Goal: Task Accomplishment & Management: Complete application form

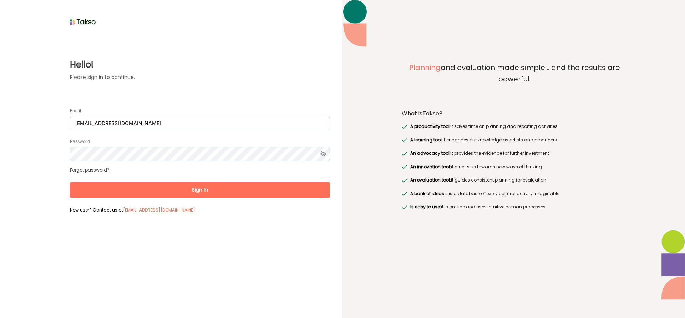
click at [194, 192] on button "Sign In" at bounding box center [200, 189] width 260 height 15
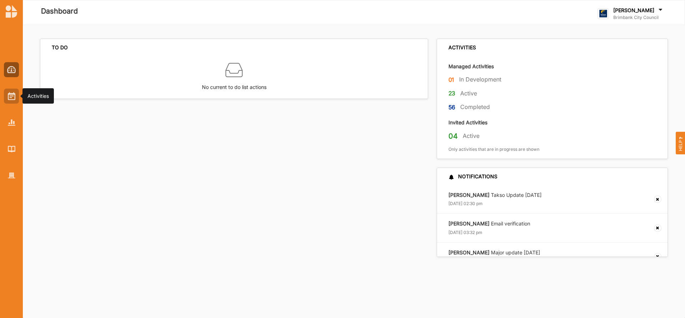
click at [13, 99] on img at bounding box center [11, 96] width 7 height 8
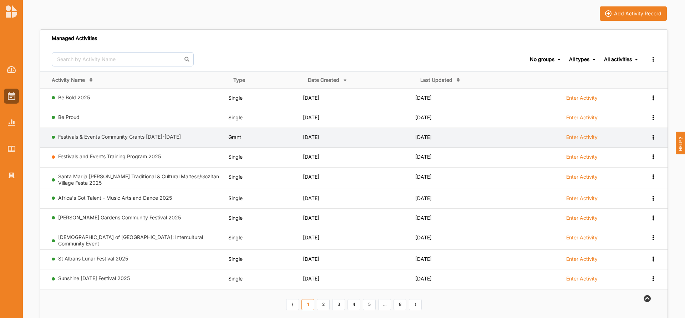
scroll to position [43, 0]
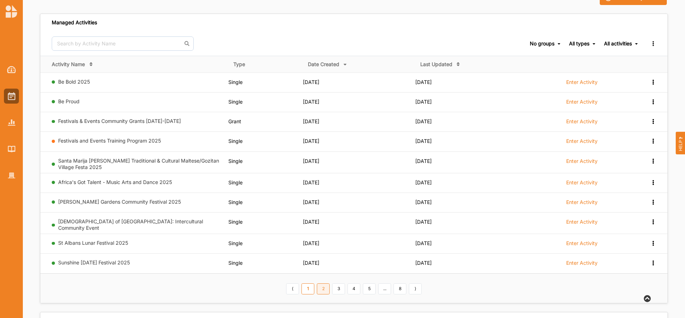
click at [325, 288] on link "2" at bounding box center [323, 288] width 13 height 11
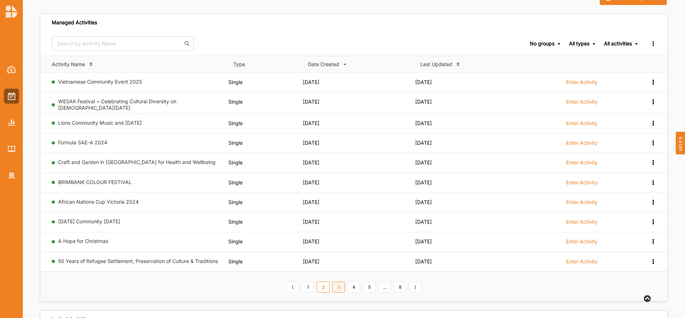
click at [338, 284] on link "3" at bounding box center [338, 286] width 13 height 11
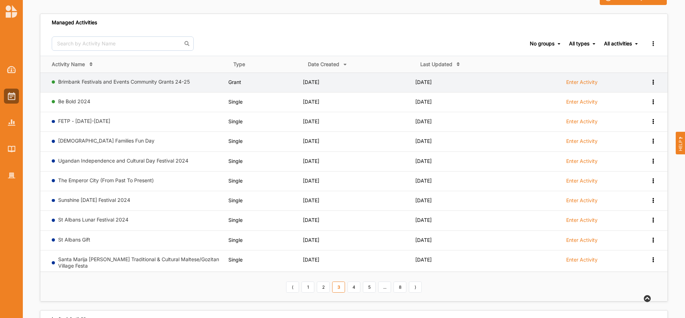
click at [579, 83] on label "Enter Activity" at bounding box center [581, 82] width 31 height 6
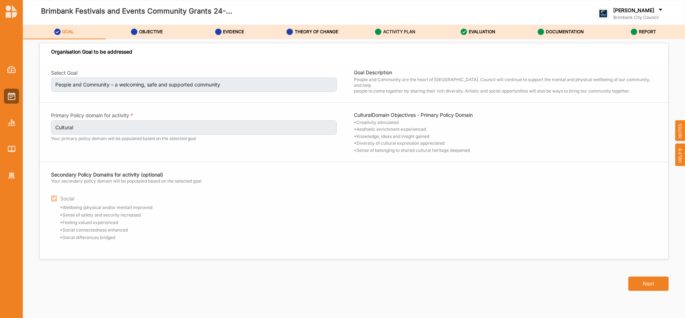
click at [395, 31] on label "ACTIVITY PLAN" at bounding box center [399, 32] width 32 height 6
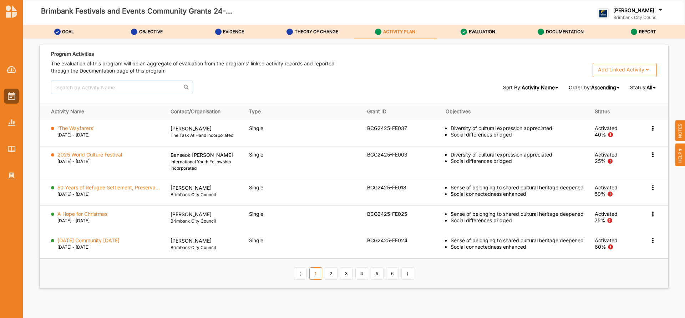
scroll to position [1055, 0]
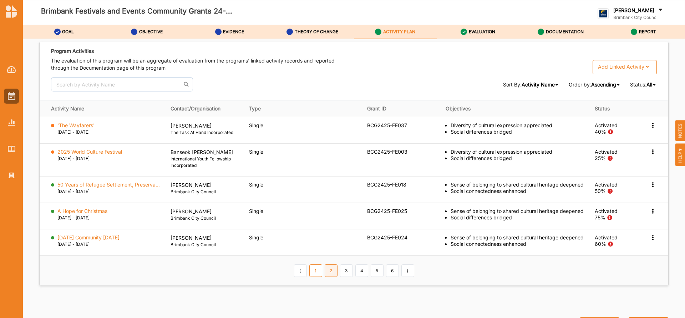
click at [325, 276] on link "2" at bounding box center [331, 270] width 13 height 12
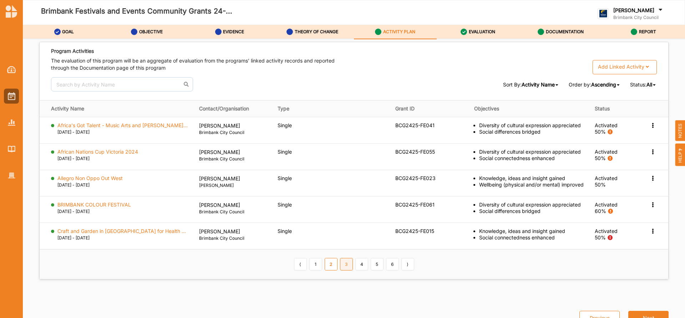
click at [346, 264] on link "3" at bounding box center [346, 264] width 13 height 12
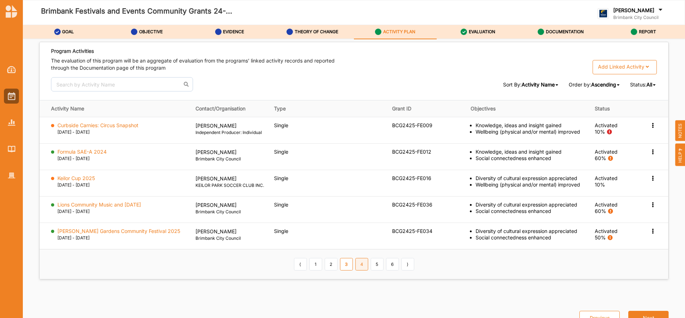
click at [360, 270] on link "4" at bounding box center [361, 264] width 13 height 12
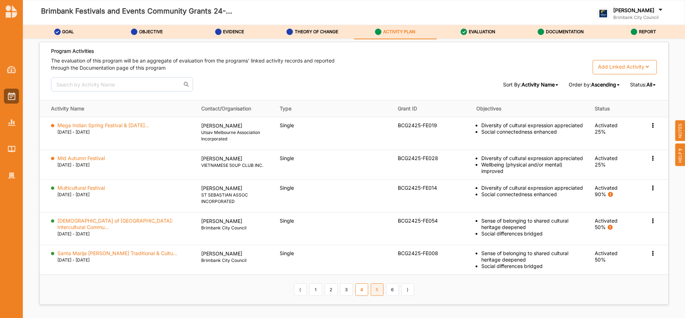
click at [374, 283] on link "5" at bounding box center [377, 289] width 13 height 12
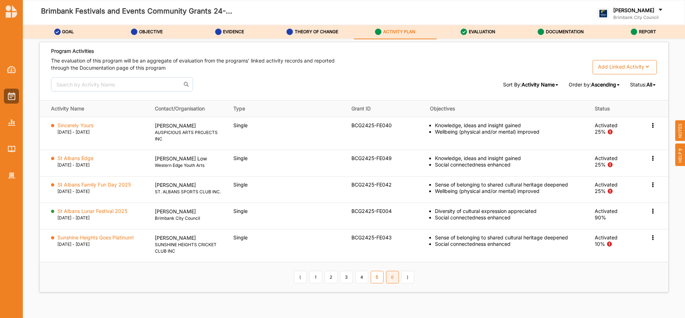
click at [390, 276] on link "6" at bounding box center [392, 276] width 13 height 12
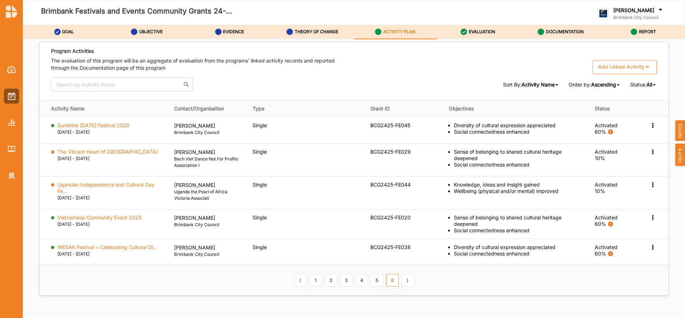
click at [390, 276] on link "6" at bounding box center [392, 280] width 13 height 12
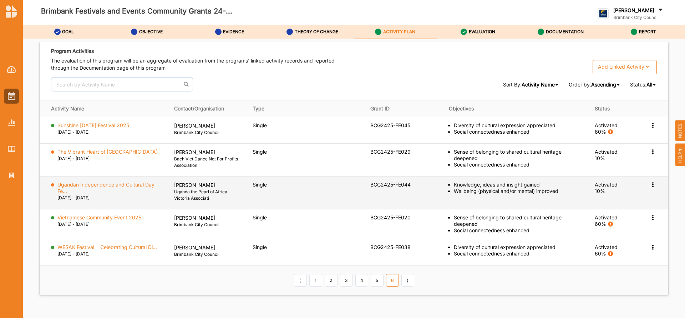
click at [650, 127] on icon at bounding box center [653, 124] width 6 height 5
click at [585, 224] on label "Change Ownership" at bounding box center [607, 227] width 45 height 6
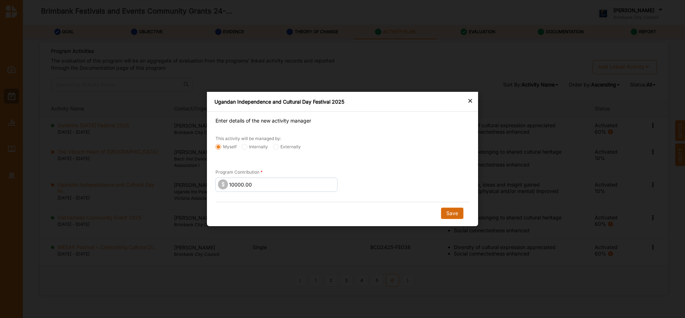
click at [454, 213] on button "Save" at bounding box center [452, 212] width 22 height 11
radio input "false"
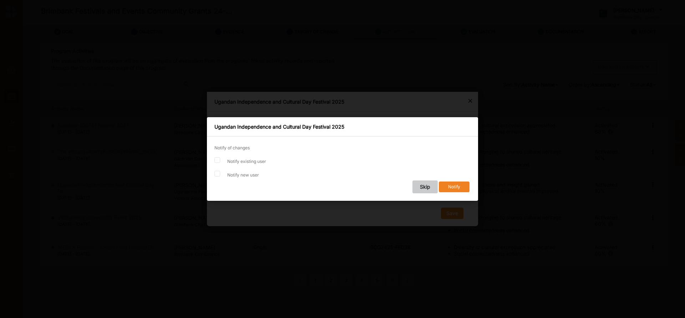
click at [421, 186] on button "Skip" at bounding box center [424, 186] width 25 height 13
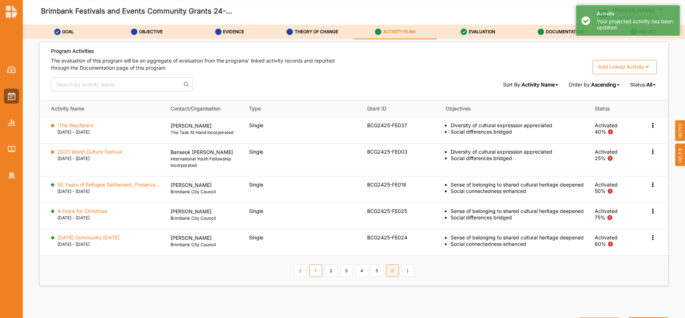
click at [392, 276] on link "6" at bounding box center [392, 270] width 13 height 12
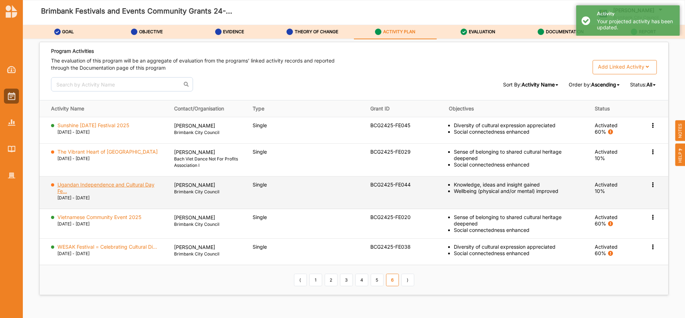
click at [136, 183] on label "Ugandan Independence and Cultural Day Fe..." at bounding box center [110, 187] width 107 height 13
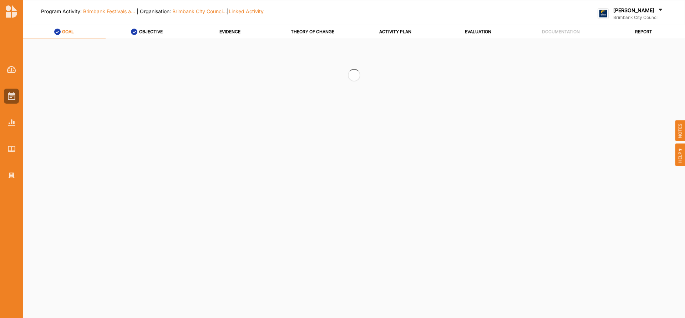
select select "2"
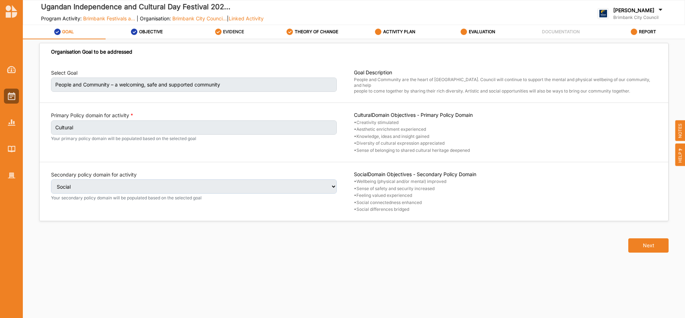
click at [234, 31] on label "EVIDENCE" at bounding box center [233, 32] width 21 height 6
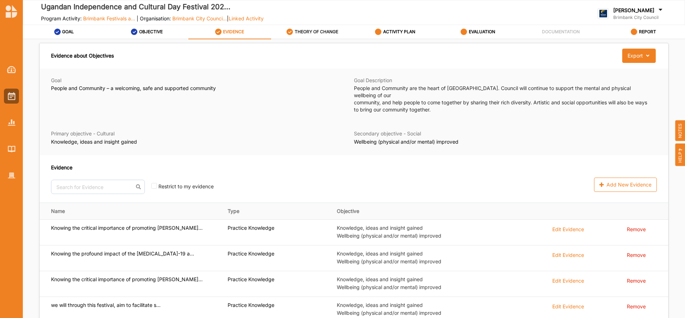
click at [301, 31] on label "THEORY OF CHANGE" at bounding box center [317, 32] width 44 height 6
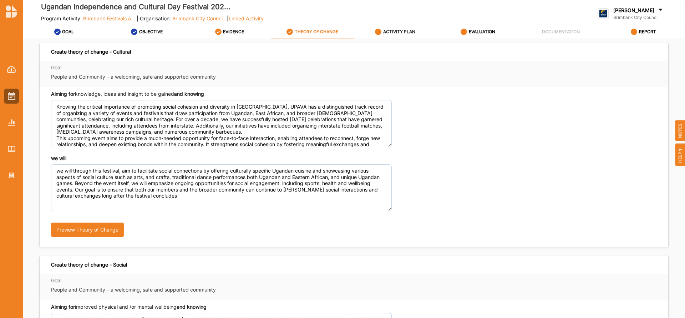
click at [391, 30] on label "ACTIVITY PLAN" at bounding box center [399, 32] width 32 height 6
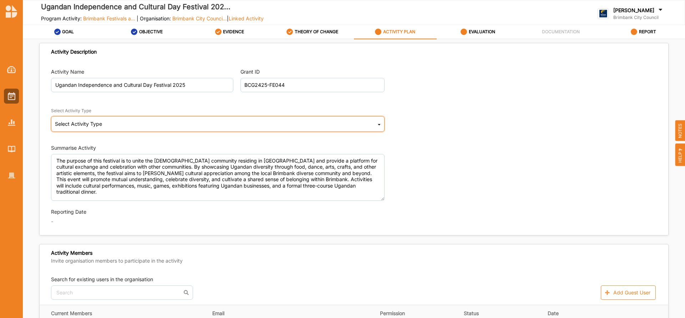
click at [378, 123] on icon at bounding box center [379, 125] width 3 height 14
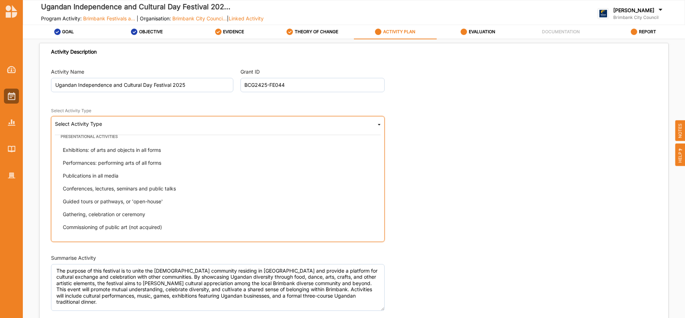
scroll to position [66, 0]
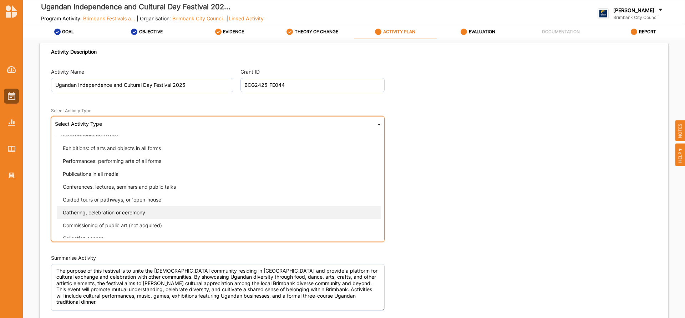
click at [165, 209] on div "Gathering, celebration or ceremony" at bounding box center [220, 212] width 326 height 13
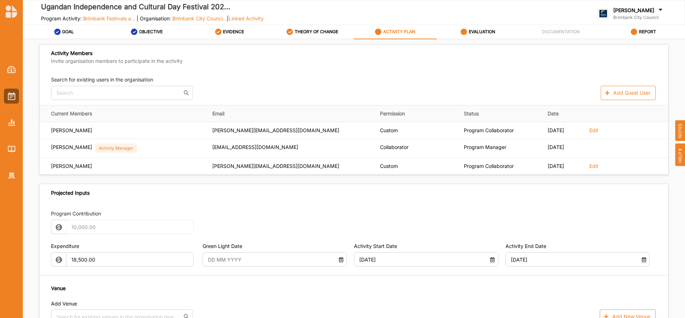
scroll to position [243, 0]
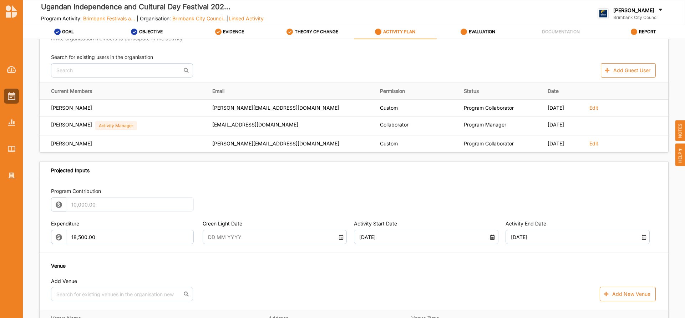
click at [340, 238] on icon at bounding box center [341, 235] width 6 height 5
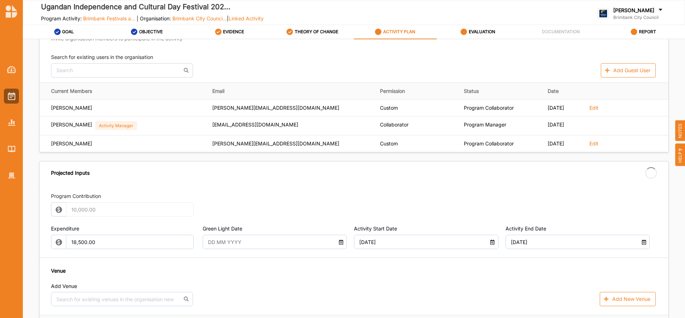
type input "15 Aug 2025"
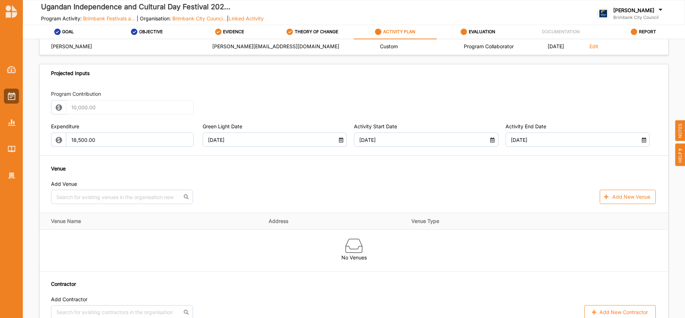
scroll to position [381, 0]
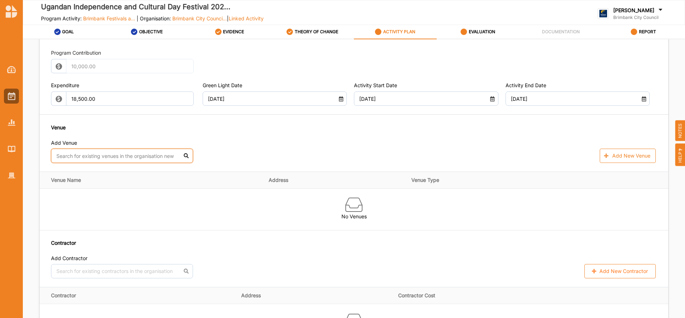
click at [102, 150] on input "text" at bounding box center [122, 155] width 142 height 14
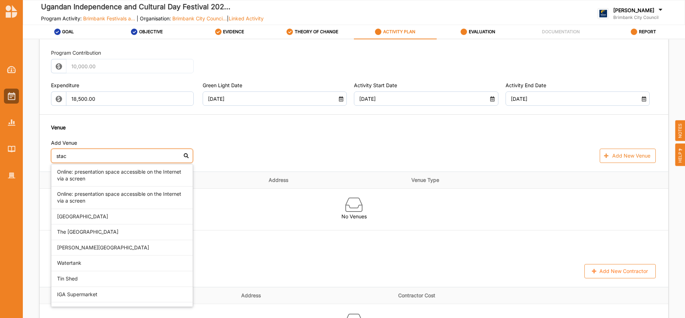
type input "stacc"
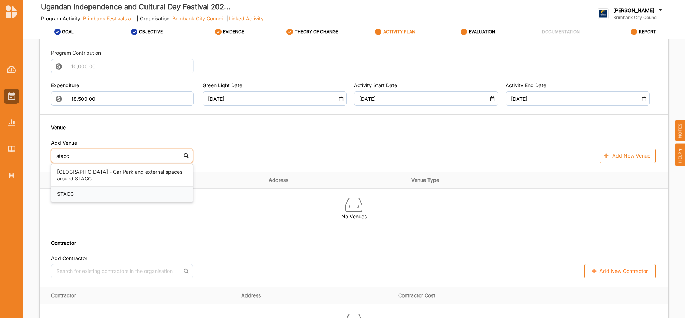
click at [90, 195] on div "STACC" at bounding box center [121, 193] width 141 height 15
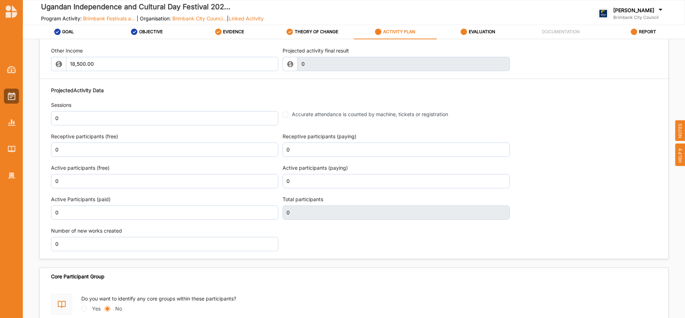
scroll to position [823, 0]
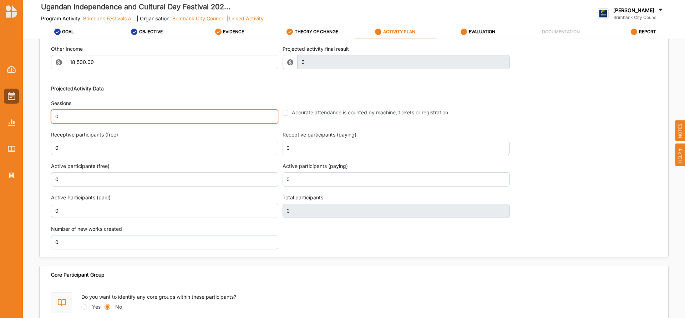
click at [68, 117] on input "0" at bounding box center [164, 116] width 227 height 14
type input "1"
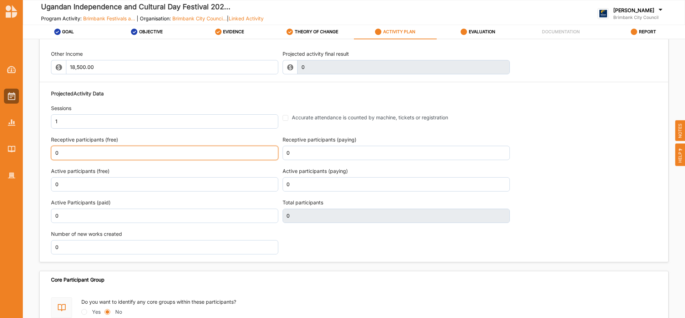
click at [73, 150] on input "0" at bounding box center [164, 153] width 227 height 14
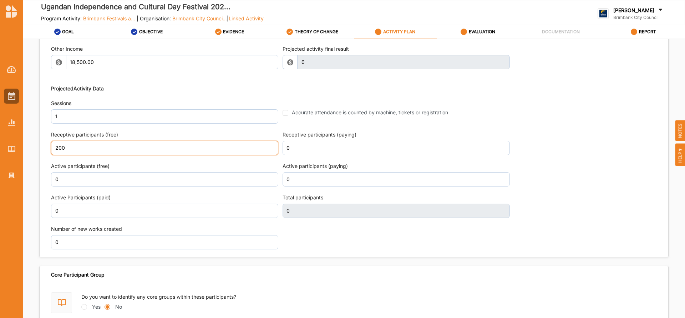
scroll to position [862, 0]
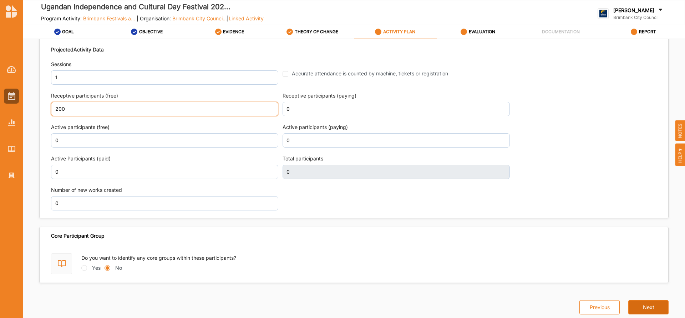
type input "200"
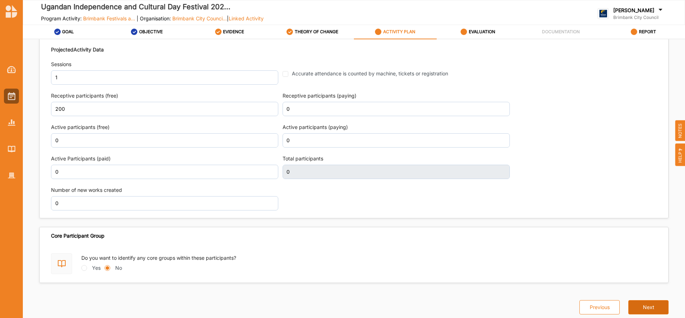
scroll to position [867, 0]
click at [643, 305] on button "Next" at bounding box center [648, 307] width 40 height 14
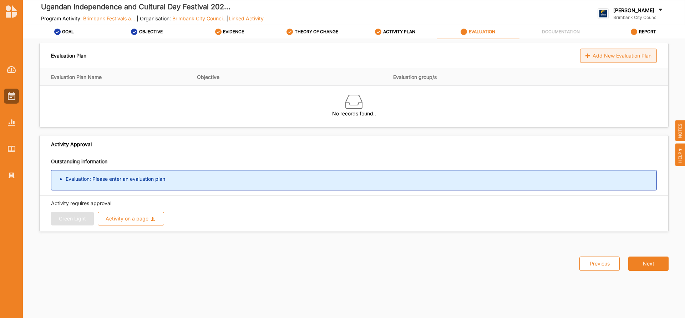
click at [618, 55] on div "Add New Evaluation Plan" at bounding box center [618, 56] width 77 height 14
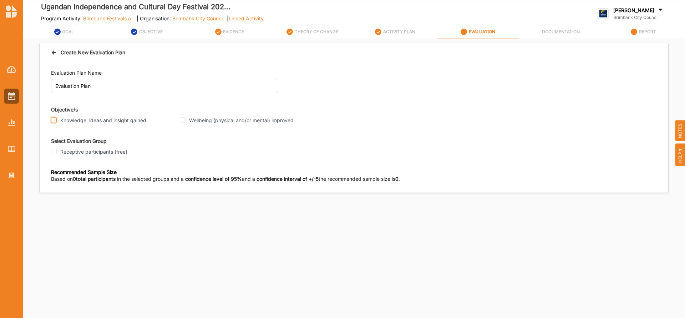
click at [54, 119] on input "Knowledge, ideas and insight gained" at bounding box center [54, 120] width 6 height 6
checkbox input "true"
click at [184, 120] on input "Wellbeing (physical and/or mental) improved" at bounding box center [183, 120] width 6 height 6
checkbox input "true"
click at [56, 153] on input "Receptive participants (free)" at bounding box center [54, 151] width 6 height 6
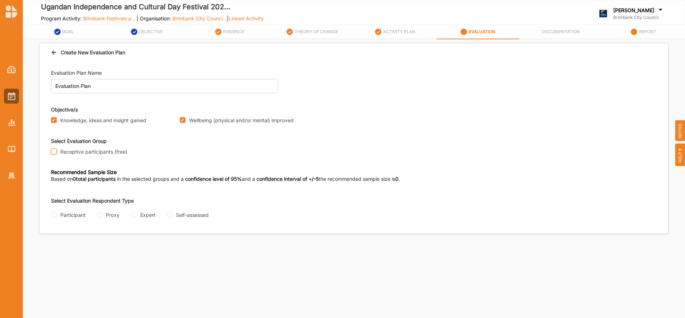
checkbox input "true"
click at [170, 214] on input "Self-assessed" at bounding box center [170, 215] width 6 height 6
radio input "true"
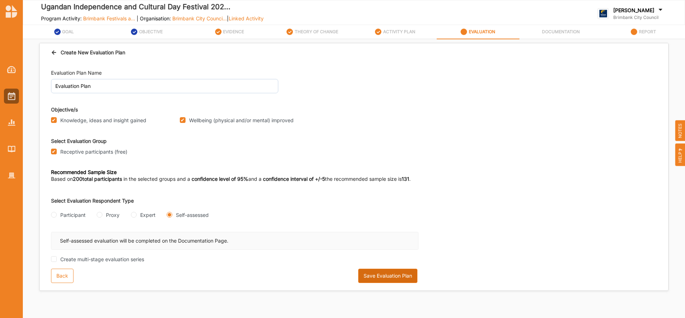
click at [402, 273] on button "Save Evaluation Plan" at bounding box center [387, 275] width 59 height 14
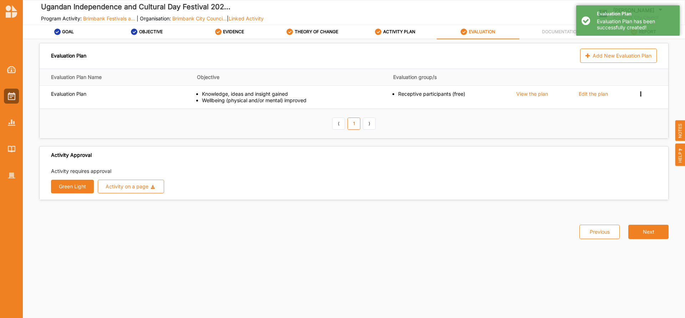
click at [72, 190] on button "Green Light" at bounding box center [72, 186] width 43 height 14
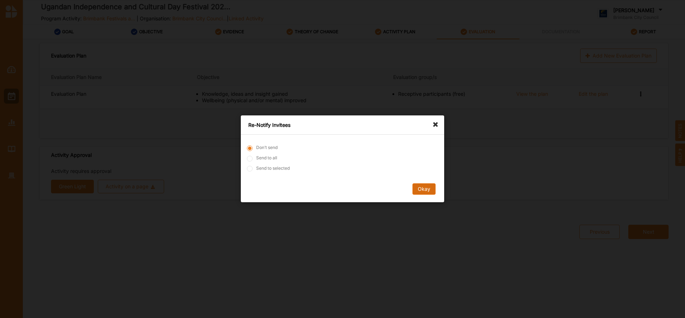
click at [428, 192] on button "Okay" at bounding box center [423, 188] width 23 height 11
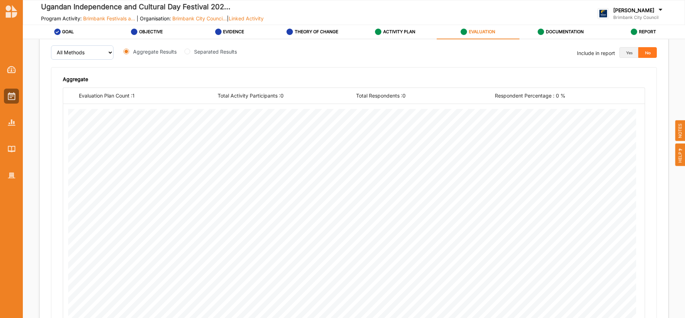
scroll to position [248, 0]
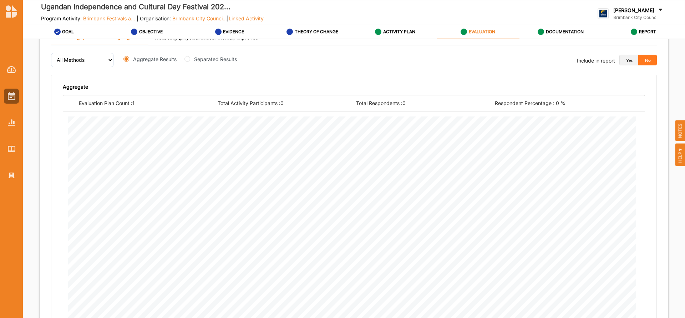
click at [623, 60] on button "Yes" at bounding box center [628, 60] width 19 height 11
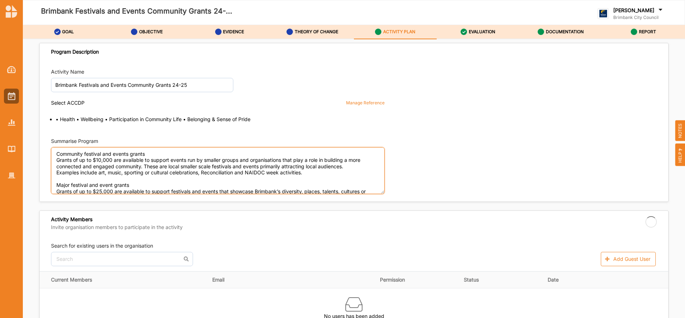
click at [375, 179] on textarea "Community festival and events grants Grants of up to $10,000 are available to s…" at bounding box center [218, 170] width 334 height 47
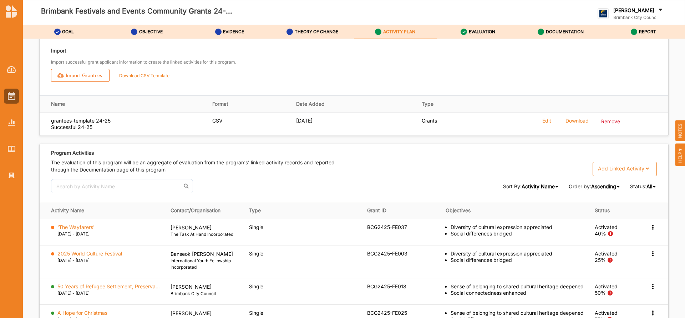
scroll to position [1084, 0]
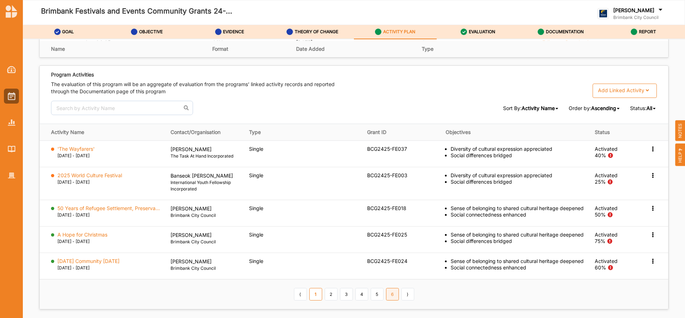
click at [390, 288] on link "6" at bounding box center [392, 294] width 13 height 12
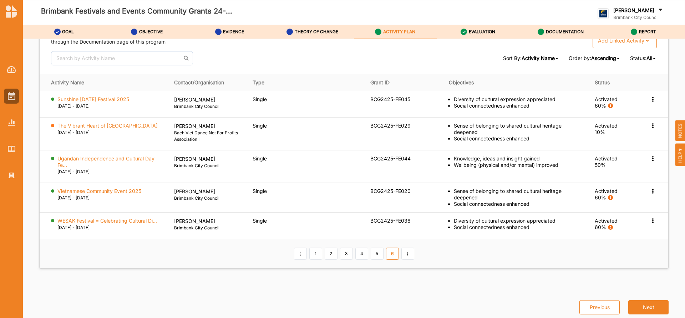
scroll to position [1081, 0]
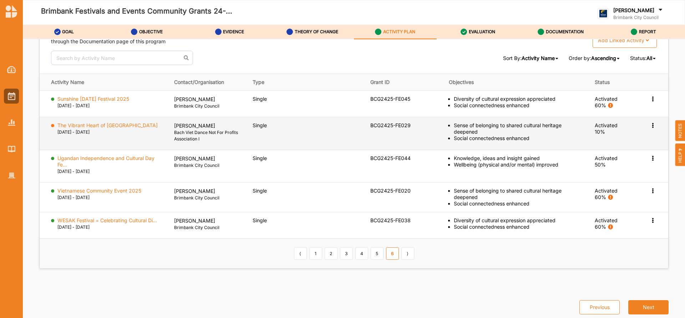
click at [650, 101] on icon at bounding box center [653, 98] width 6 height 5
click at [588, 169] on label "Change Ownership" at bounding box center [607, 167] width 45 height 6
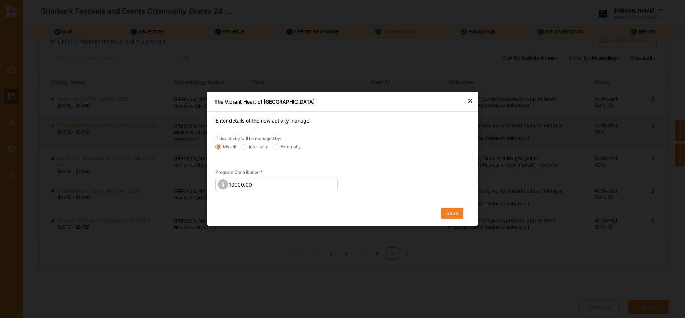
click at [588, 169] on div "× The Vibrant Heart of Southern Vietnam Enter details of the new activity manag…" at bounding box center [342, 159] width 685 height 318
click at [452, 208] on button "Save" at bounding box center [452, 212] width 22 height 11
radio input "false"
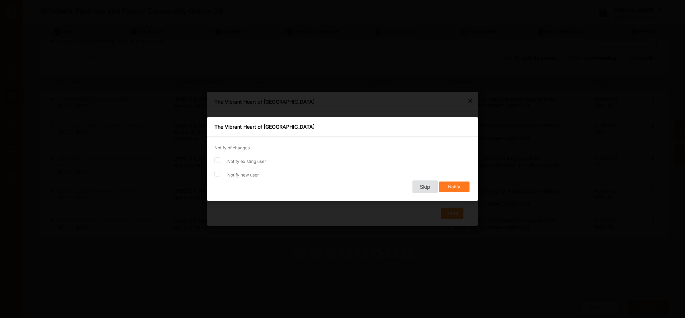
click at [451, 187] on button "Notify" at bounding box center [454, 186] width 31 height 11
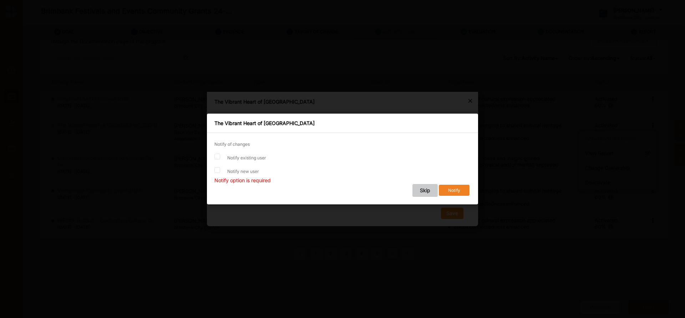
click at [421, 189] on button "Skip" at bounding box center [424, 190] width 25 height 13
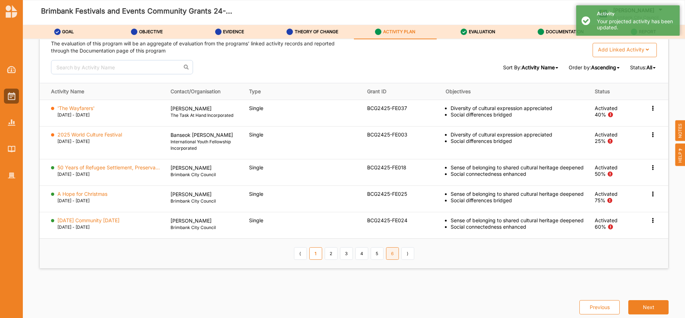
click at [391, 258] on link "6" at bounding box center [392, 253] width 13 height 12
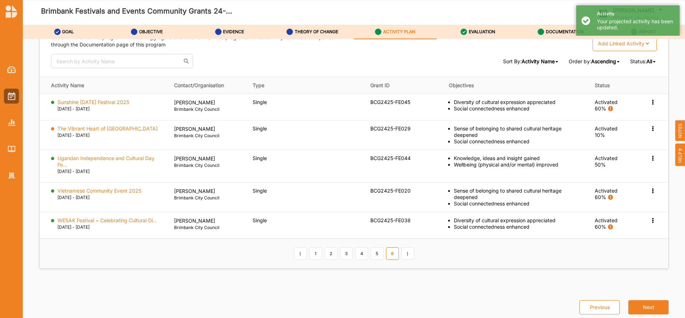
scroll to position [1078, 0]
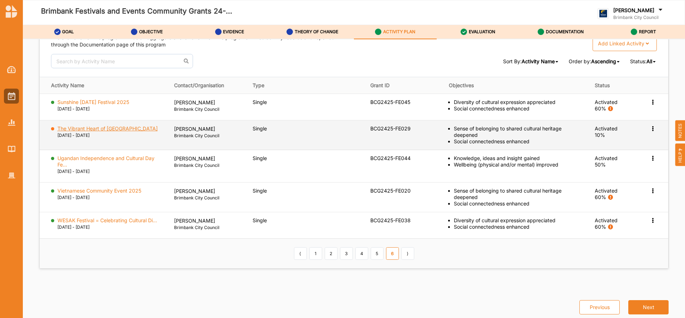
click at [137, 127] on label "The Vibrant Heart of [GEOGRAPHIC_DATA]" at bounding box center [107, 128] width 100 height 6
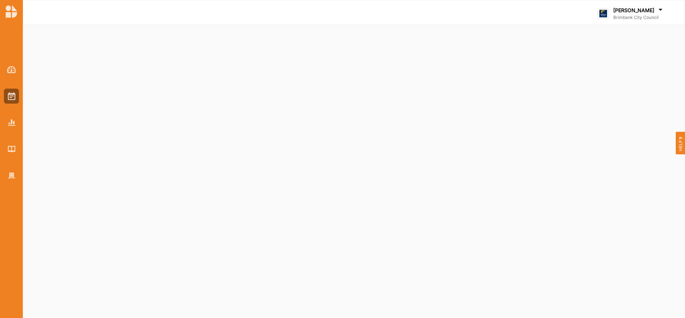
select select "2"
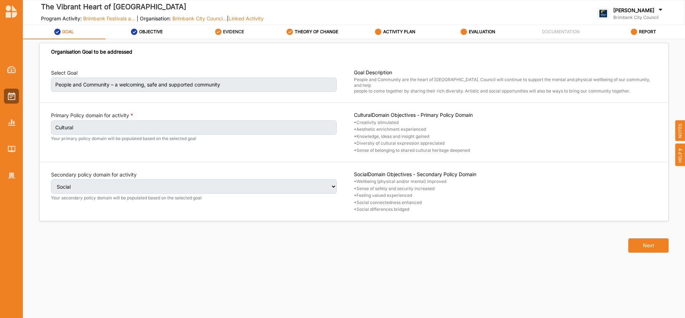
click at [228, 25] on link "EVIDENCE" at bounding box center [229, 32] width 83 height 14
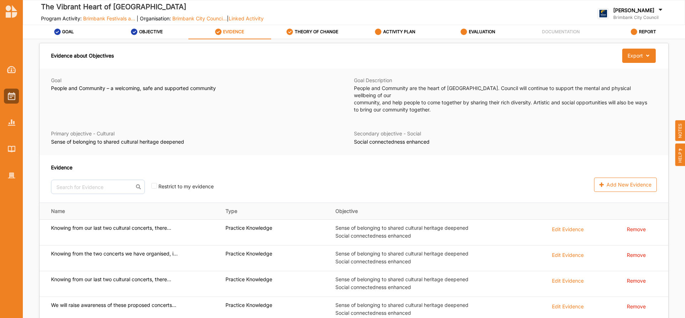
scroll to position [66, 0]
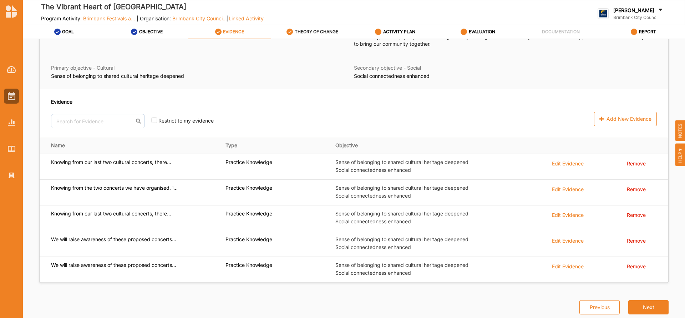
click at [328, 29] on label "THEORY OF CHANGE" at bounding box center [317, 32] width 44 height 6
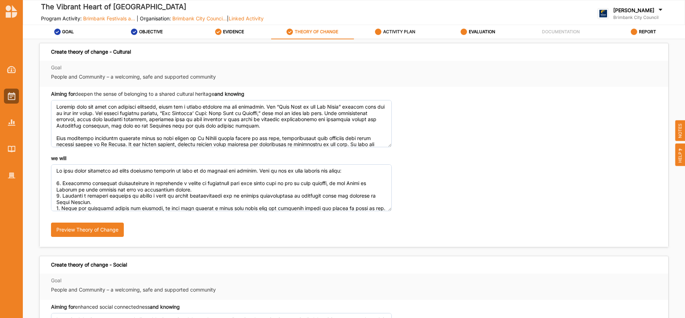
click at [404, 27] on div "ACTIVITY PLAN" at bounding box center [395, 31] width 40 height 13
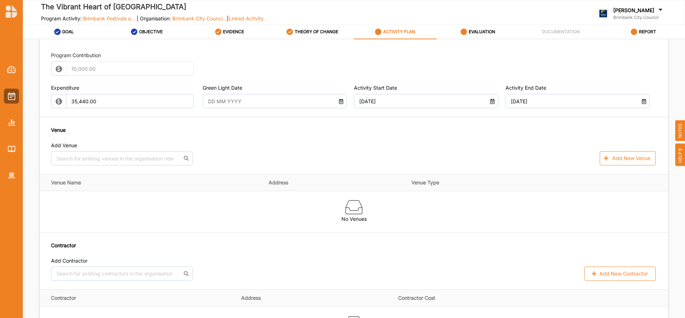
scroll to position [350, 0]
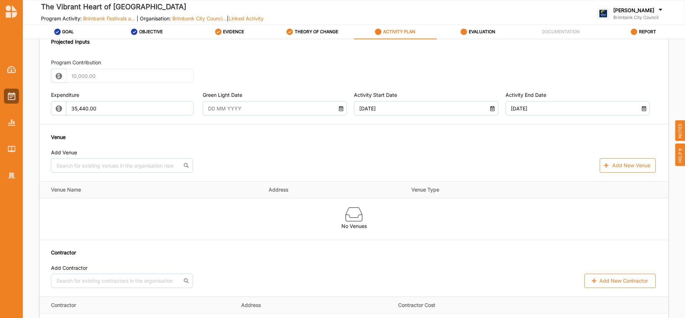
click at [261, 111] on input "text" at bounding box center [269, 108] width 130 height 14
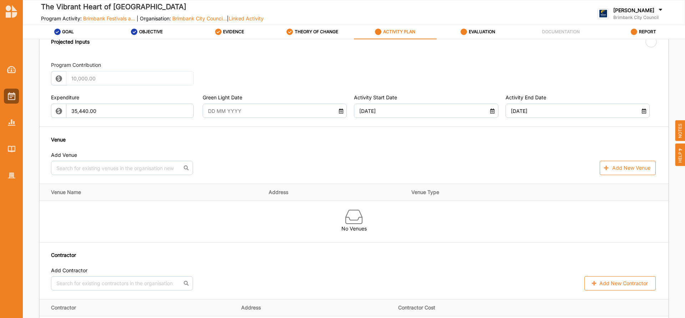
type input "15 Aug 2025"
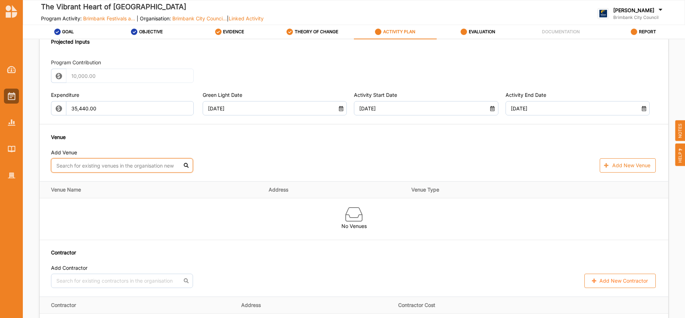
click at [135, 166] on input "text" at bounding box center [122, 165] width 142 height 14
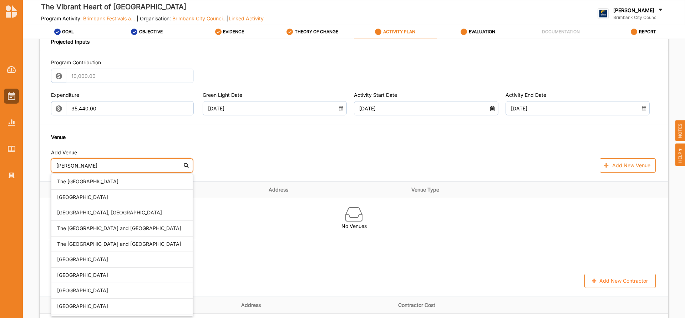
type input "bowery"
click at [94, 196] on div "Bowery Theatre" at bounding box center [121, 197] width 141 height 16
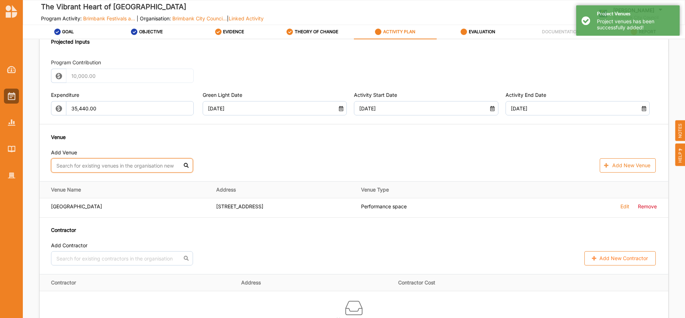
scroll to position [0, 0]
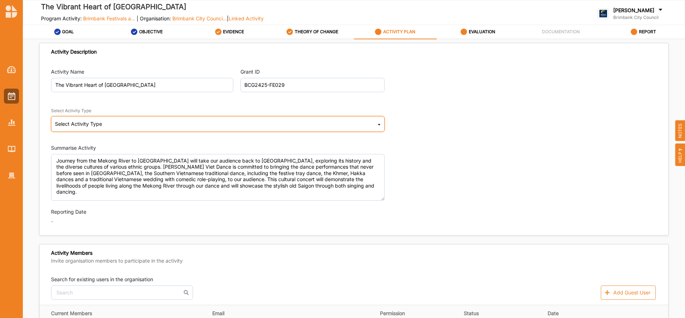
click at [378, 120] on icon at bounding box center [379, 125] width 3 height 14
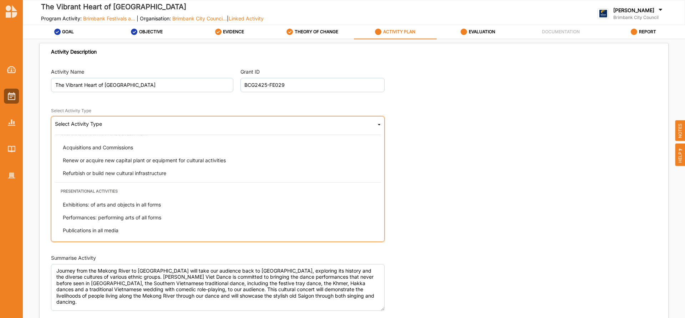
scroll to position [9, 0]
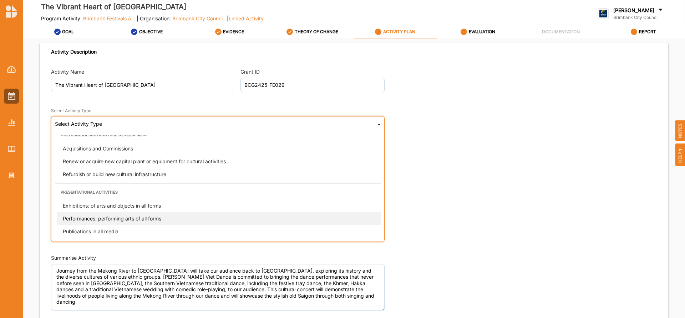
click at [113, 217] on span "Performances: performing arts of all forms" at bounding box center [112, 218] width 98 height 6
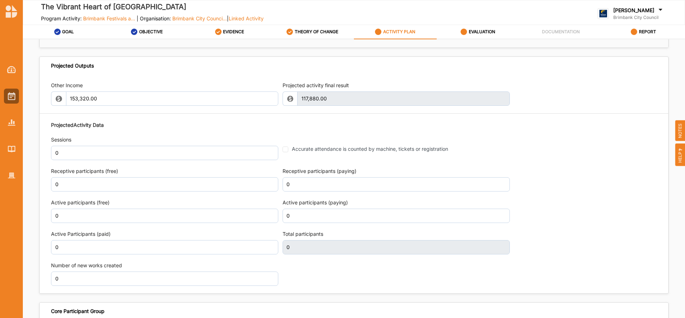
scroll to position [792, 0]
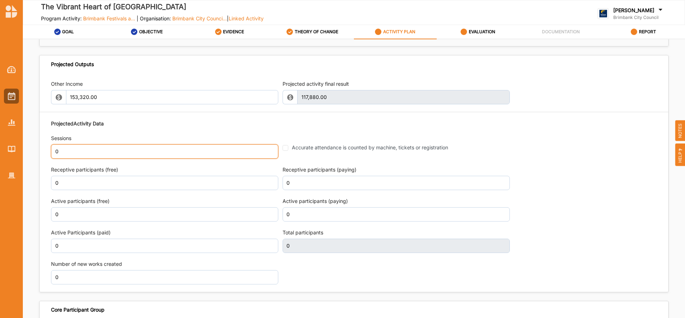
click at [64, 152] on input "0" at bounding box center [164, 151] width 227 height 14
type input "1"
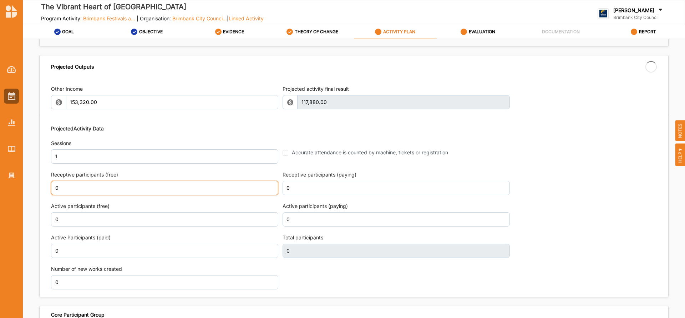
click at [62, 179] on div "Receptive participants (free) 0" at bounding box center [164, 183] width 227 height 24
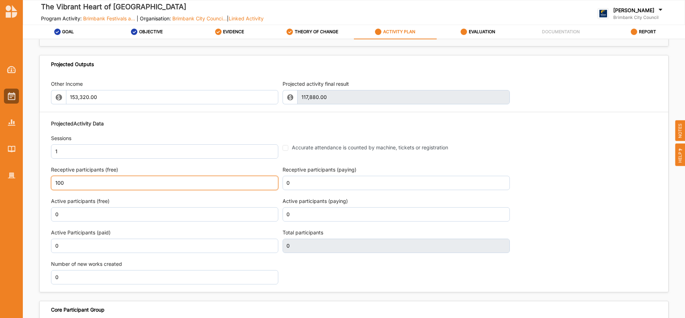
type input "100"
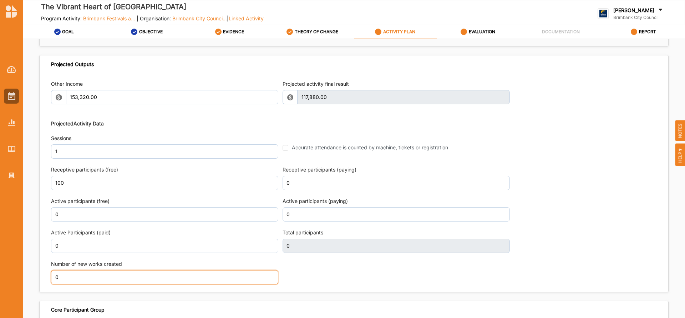
click at [62, 274] on div "Number of new works created 0" at bounding box center [164, 272] width 227 height 24
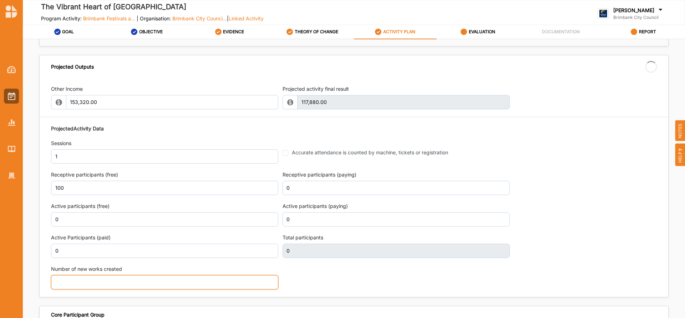
type input "100"
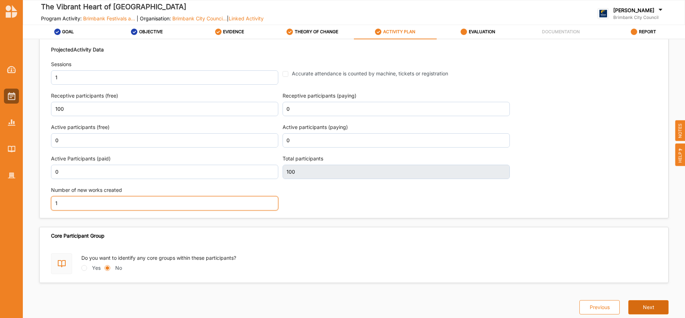
type input "1"
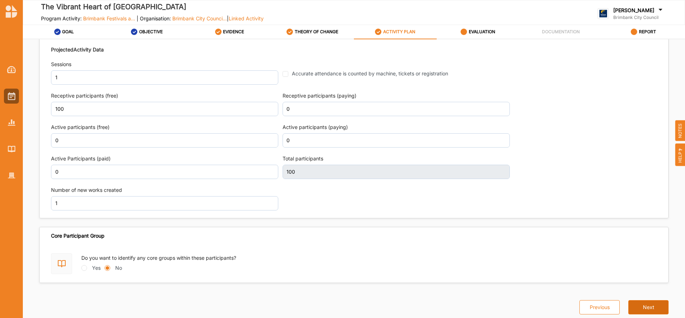
scroll to position [871, 0]
click at [647, 305] on button "Next" at bounding box center [648, 307] width 40 height 14
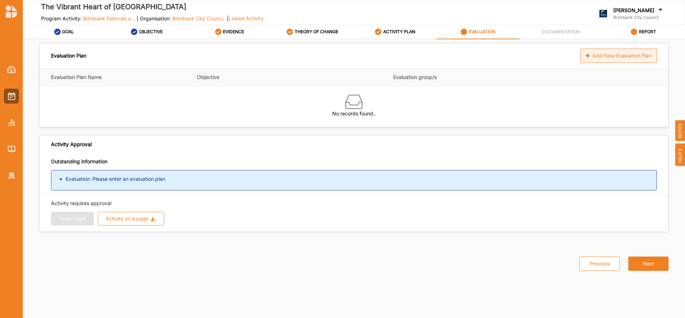
click at [635, 56] on div "Add New Evaluation Plan" at bounding box center [618, 56] width 77 height 14
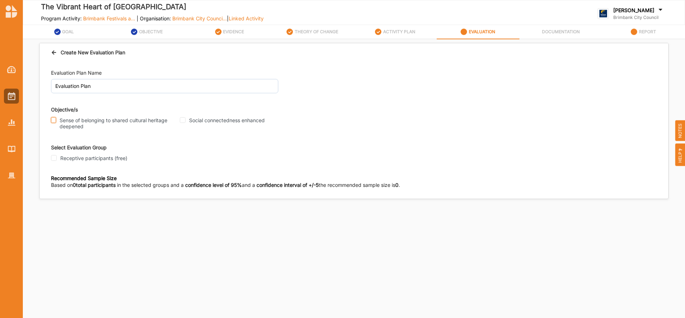
click at [52, 117] on input "Sense of belonging to shared cultural heritage deepened" at bounding box center [53, 120] width 5 height 6
checkbox input "true"
click at [183, 120] on input "Social connectedness enhanced" at bounding box center [183, 120] width 6 height 6
checkbox input "true"
click at [54, 158] on input "Receptive participants (free)" at bounding box center [54, 158] width 6 height 6
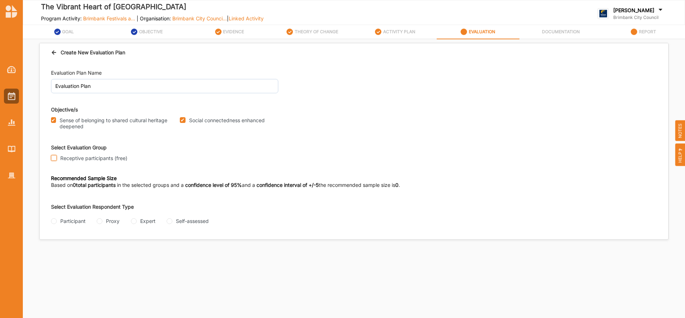
checkbox input "true"
click at [171, 219] on input "Self-assessed" at bounding box center [170, 221] width 6 height 6
radio input "true"
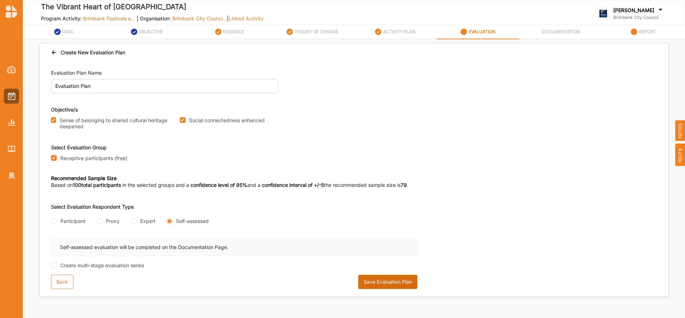
click at [394, 279] on button "Save Evaluation Plan" at bounding box center [387, 281] width 59 height 14
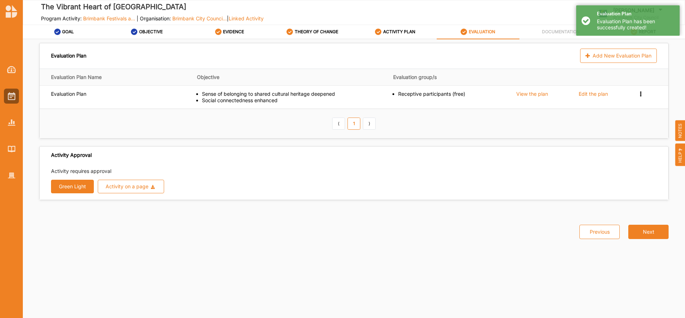
click at [65, 185] on button "Green Light" at bounding box center [72, 186] width 43 height 14
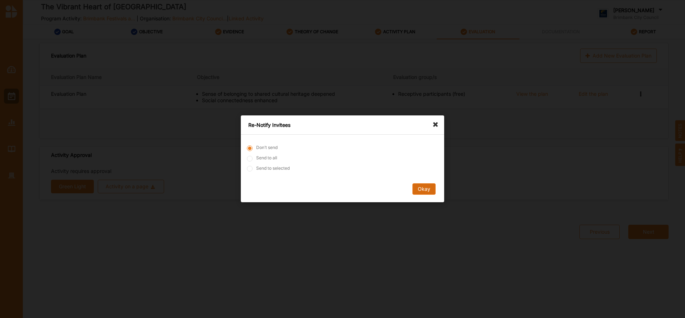
click at [427, 186] on button "Okay" at bounding box center [423, 188] width 23 height 11
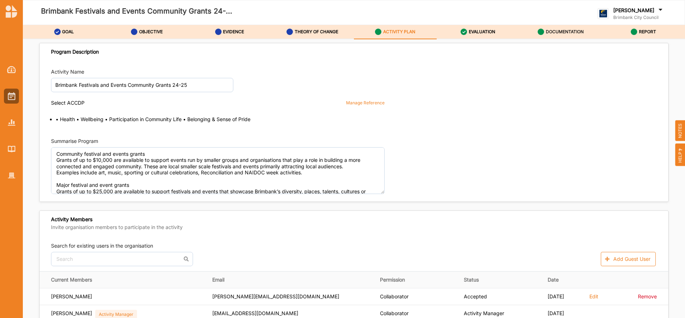
click at [570, 29] on label "DOCUMENTATION" at bounding box center [565, 32] width 38 height 6
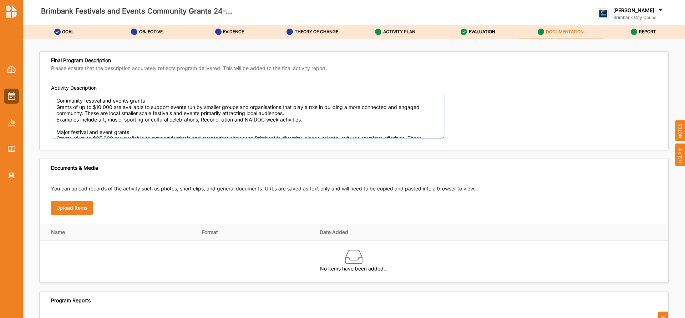
click at [399, 30] on label "ACTIVITY PLAN" at bounding box center [399, 32] width 32 height 6
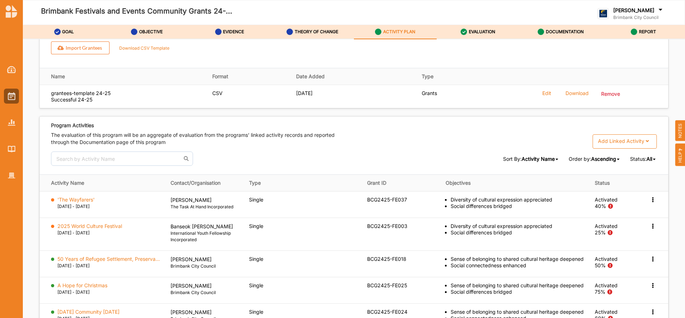
scroll to position [1084, 0]
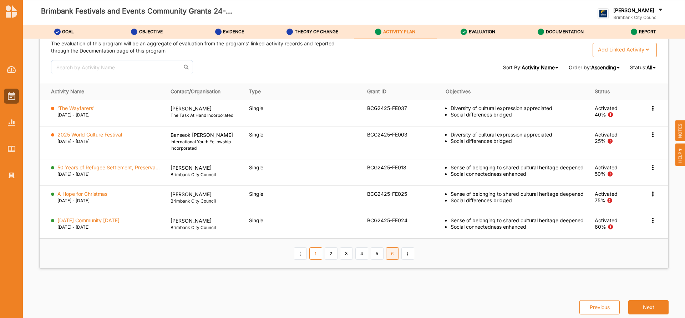
click at [389, 254] on link "6" at bounding box center [392, 253] width 13 height 12
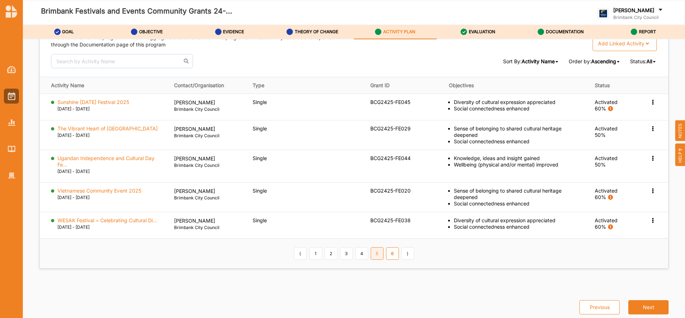
click at [375, 255] on link "5" at bounding box center [377, 253] width 13 height 12
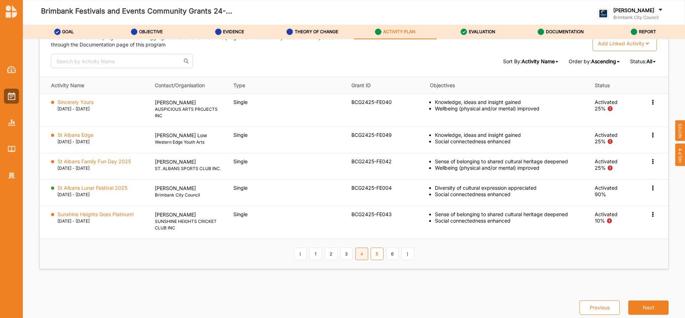
click at [361, 255] on link "4" at bounding box center [361, 253] width 13 height 12
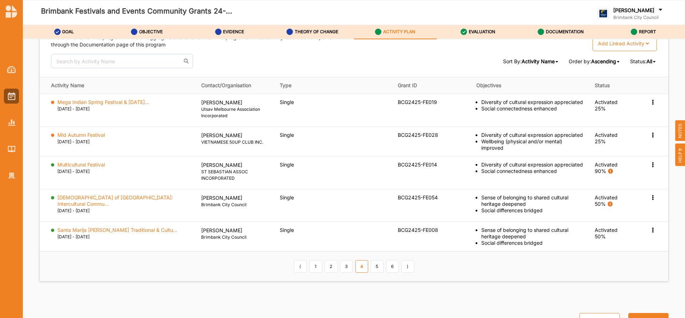
click at [660, 10] on icon at bounding box center [660, 11] width 7 height 8
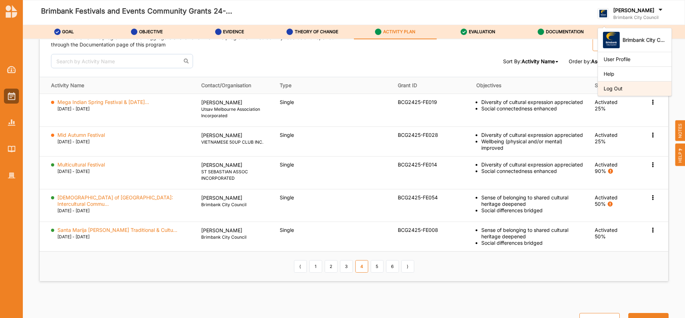
click at [608, 88] on div "Log Out" at bounding box center [635, 88] width 62 height 6
